Goal: Check status

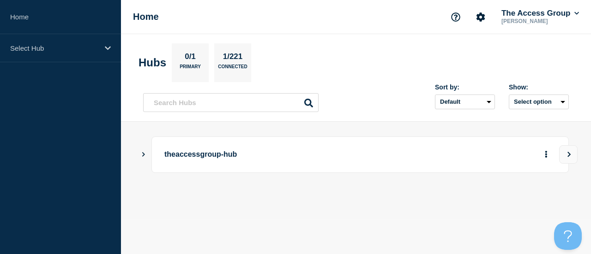
click at [237, 157] on p "theaccessgroup-hub" at bounding box center [283, 154] width 238 height 17
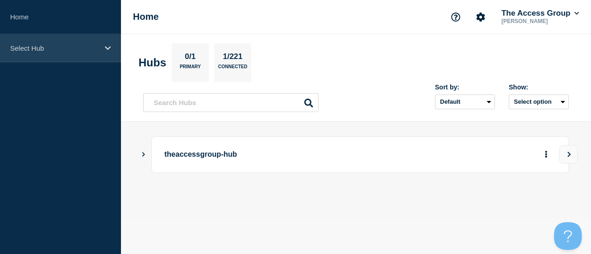
click at [105, 47] on icon at bounding box center [108, 48] width 6 height 7
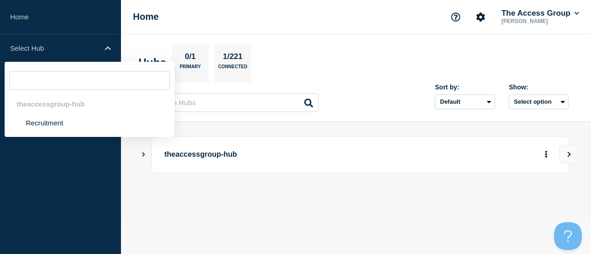
click at [90, 134] on div "theaccessgroup-hub Recruitment" at bounding box center [90, 99] width 170 height 75
click at [82, 126] on li "Recruitment" at bounding box center [90, 123] width 170 height 19
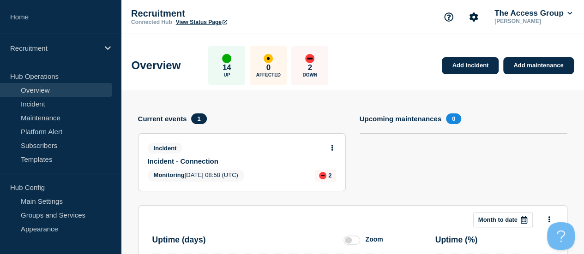
click at [328, 67] on div "2 Down" at bounding box center [309, 65] width 37 height 39
click at [314, 69] on div "2 Down" at bounding box center [309, 65] width 37 height 39
click at [197, 20] on link "View Status Page" at bounding box center [201, 22] width 51 height 6
